Goal: Information Seeking & Learning: Find specific fact

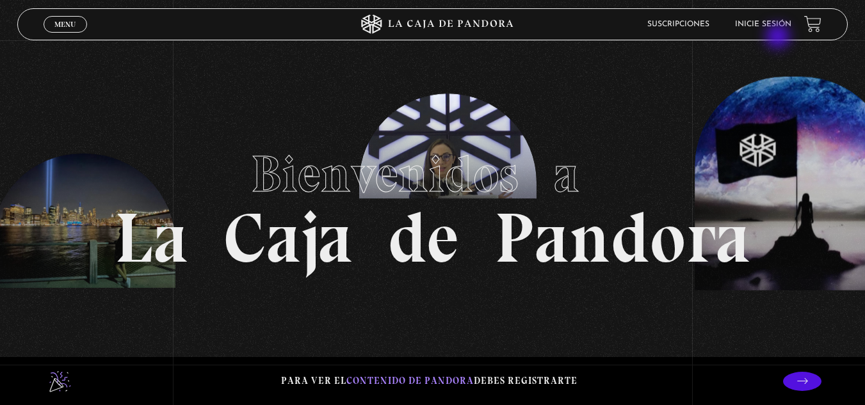
click at [779, 38] on header "Menu Cerrar Suscripciones Inicie sesión" at bounding box center [432, 24] width 831 height 32
click at [769, 19] on li "Inicie sesión" at bounding box center [763, 24] width 56 height 20
click at [779, 26] on link "Inicie sesión" at bounding box center [763, 24] width 56 height 8
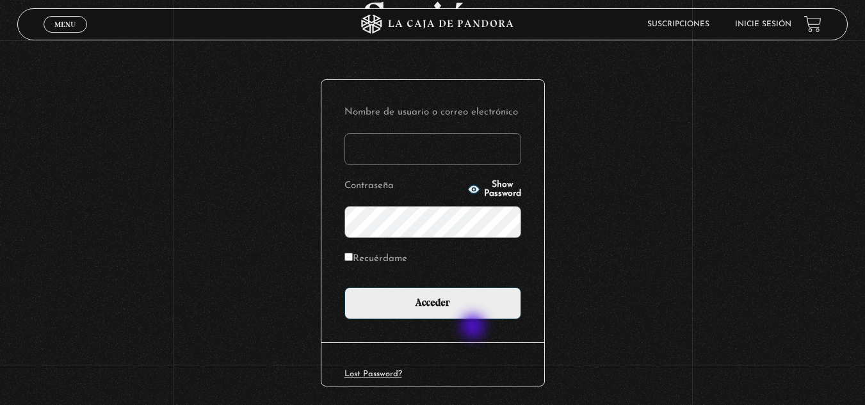
scroll to position [111, 0]
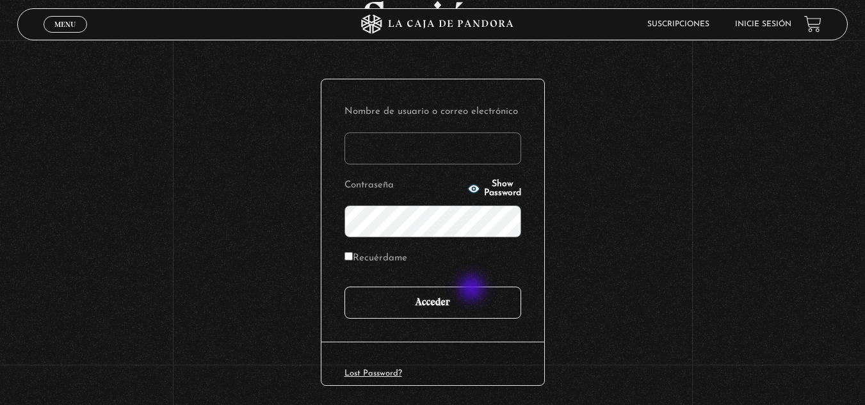
type input "k.alvaradosancho@gmail.com"
click at [473, 291] on input "Acceder" at bounding box center [433, 303] width 177 height 32
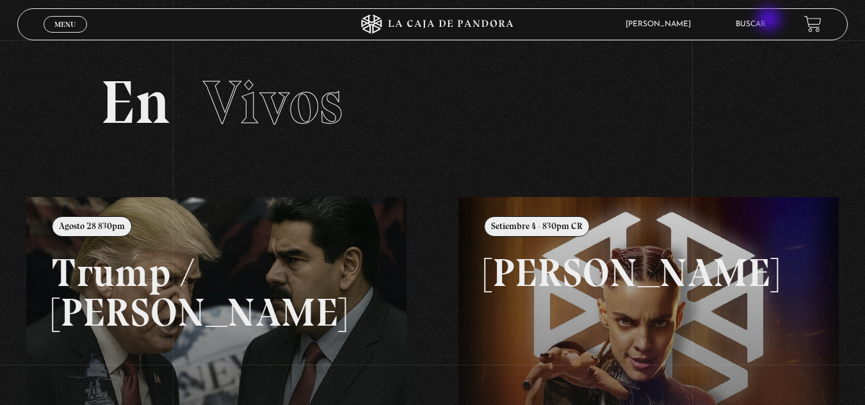
click at [766, 22] on link "Buscar" at bounding box center [751, 24] width 30 height 8
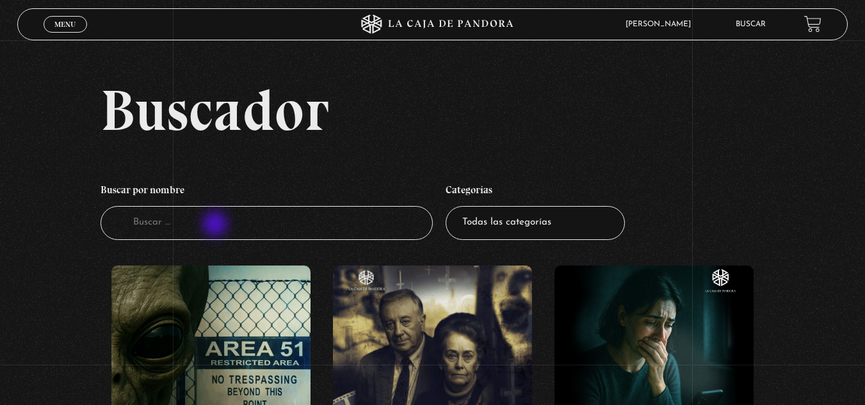
click at [216, 222] on input "Buscador" at bounding box center [267, 223] width 332 height 34
type input "genesis"
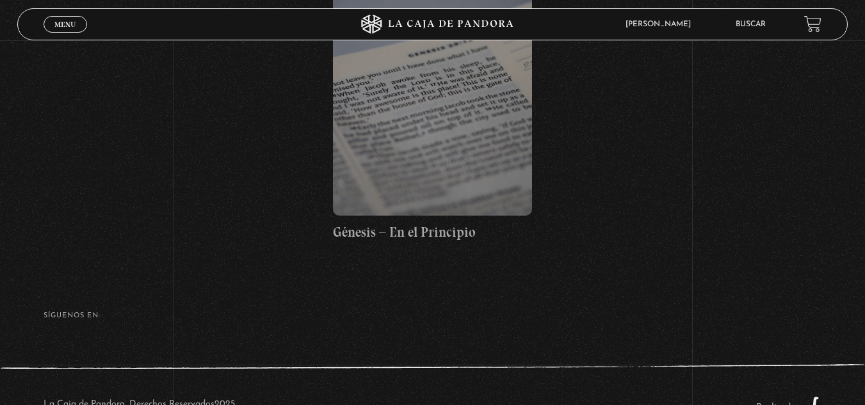
scroll to position [283, 0]
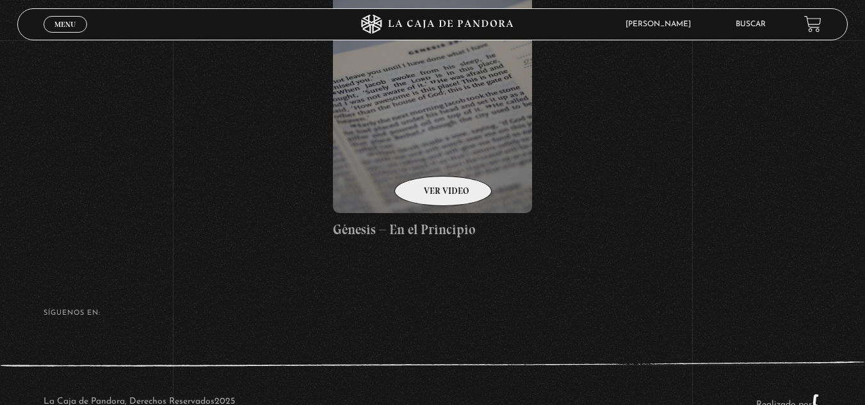
click at [426, 151] on figure at bounding box center [432, 98] width 199 height 231
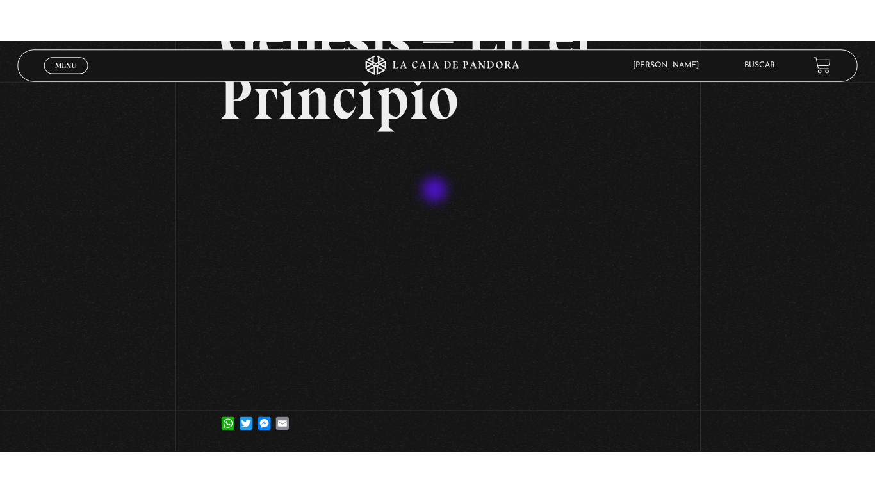
scroll to position [140, 0]
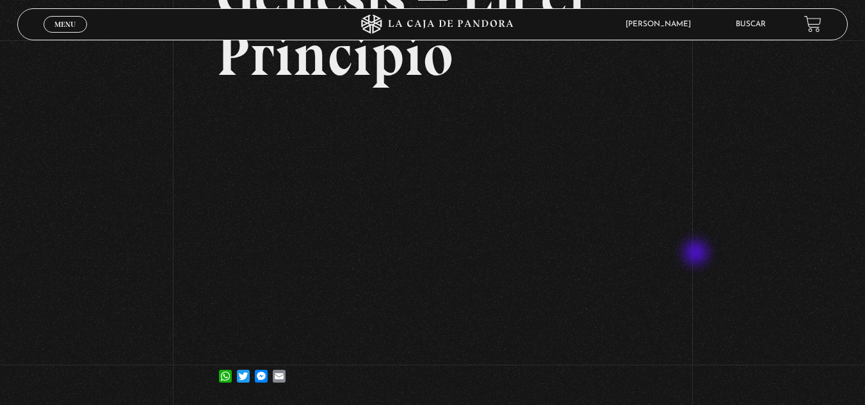
click at [697, 256] on div "Volver [DATE] Génesis – En el Principio WhatsApp Twitter Messenger Email" at bounding box center [432, 153] width 865 height 505
click at [781, 343] on div "Volver [DATE] Génesis – En el Principio WhatsApp Twitter Messenger Email" at bounding box center [432, 153] width 865 height 505
